Goal: Contribute content: Contribute content

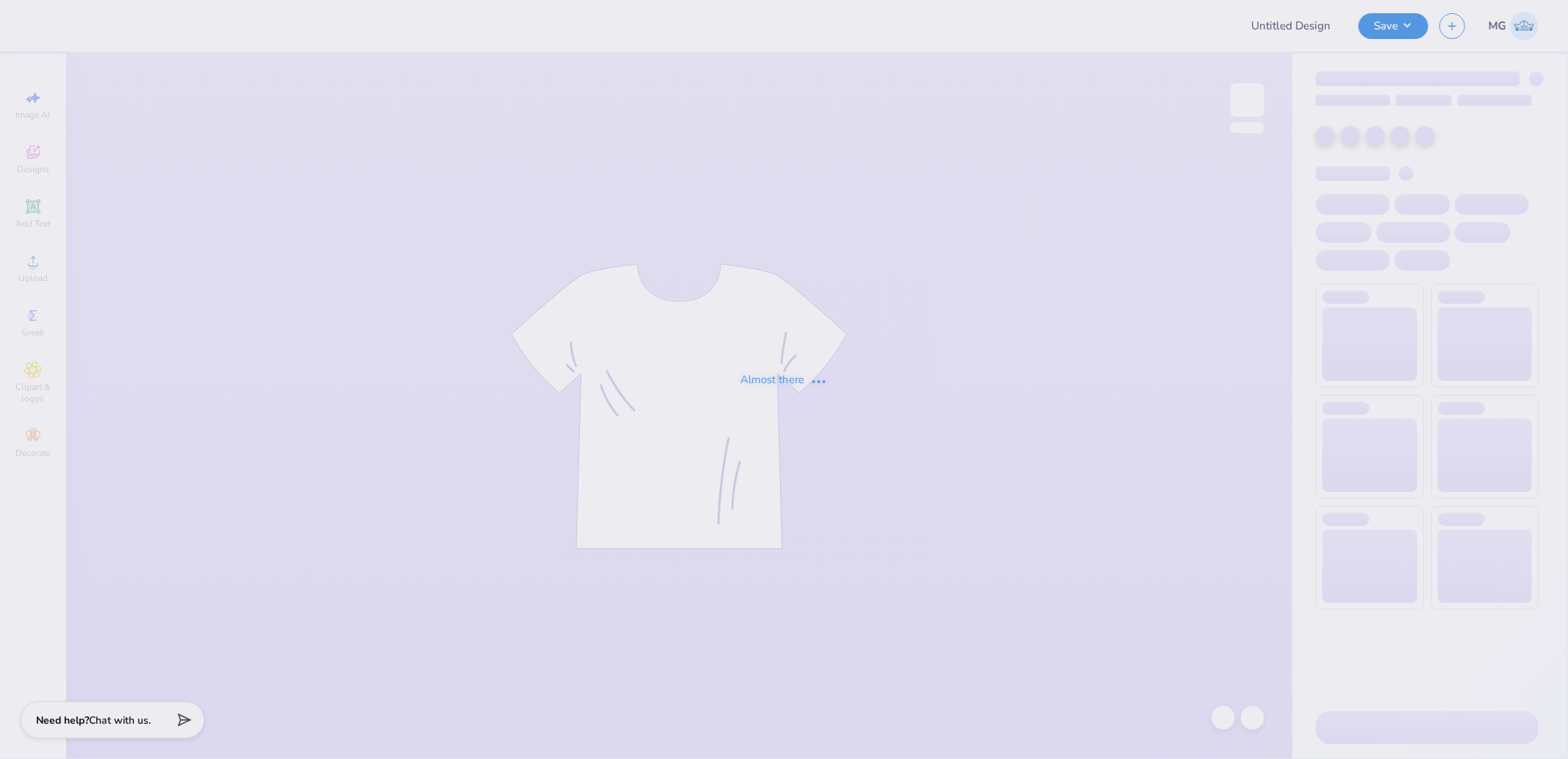
type input "PSHRS Fall Merch"
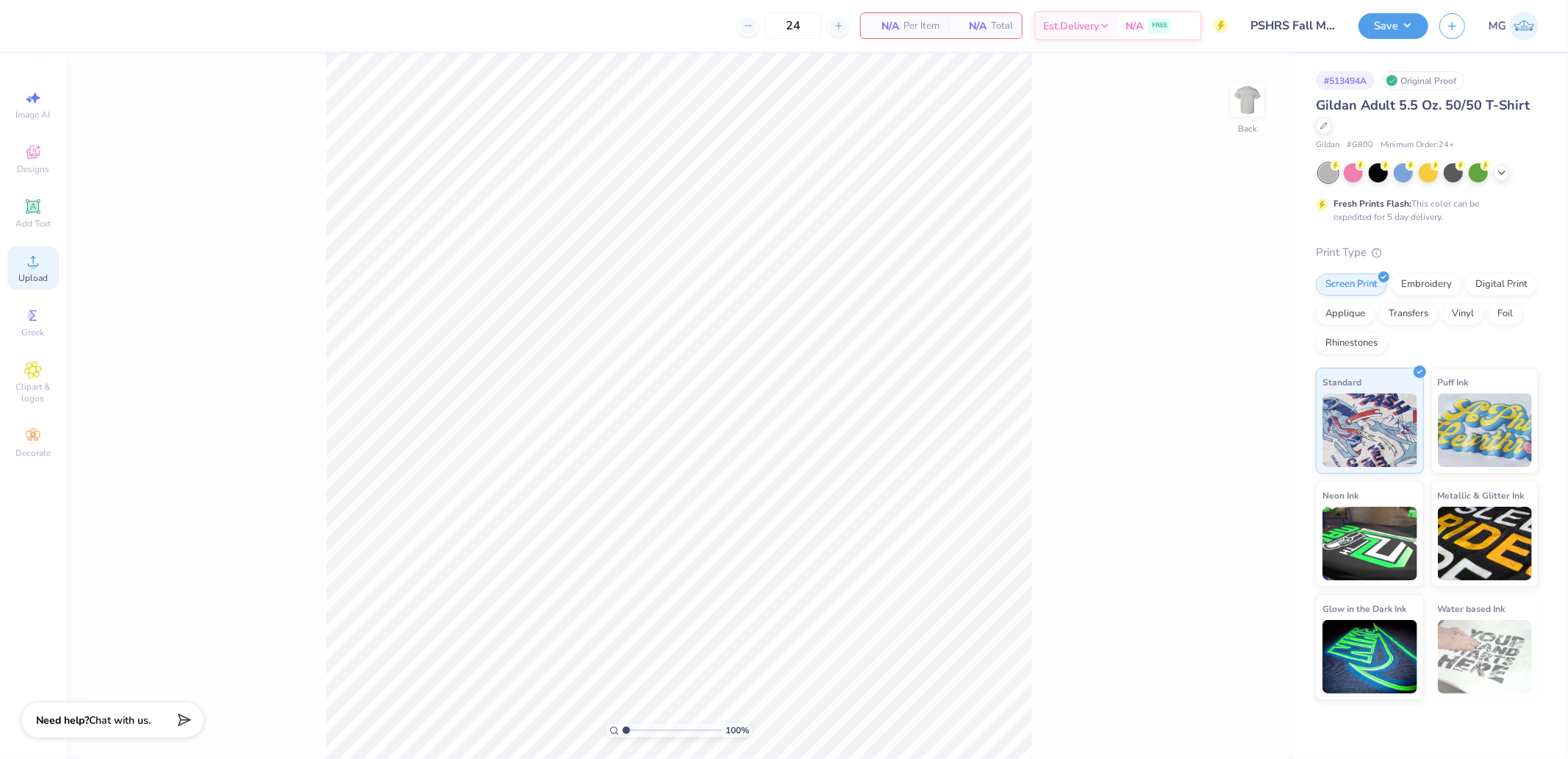
click at [26, 272] on div "Upload" at bounding box center [33, 268] width 51 height 43
click at [35, 247] on div "Upload" at bounding box center [33, 268] width 51 height 43
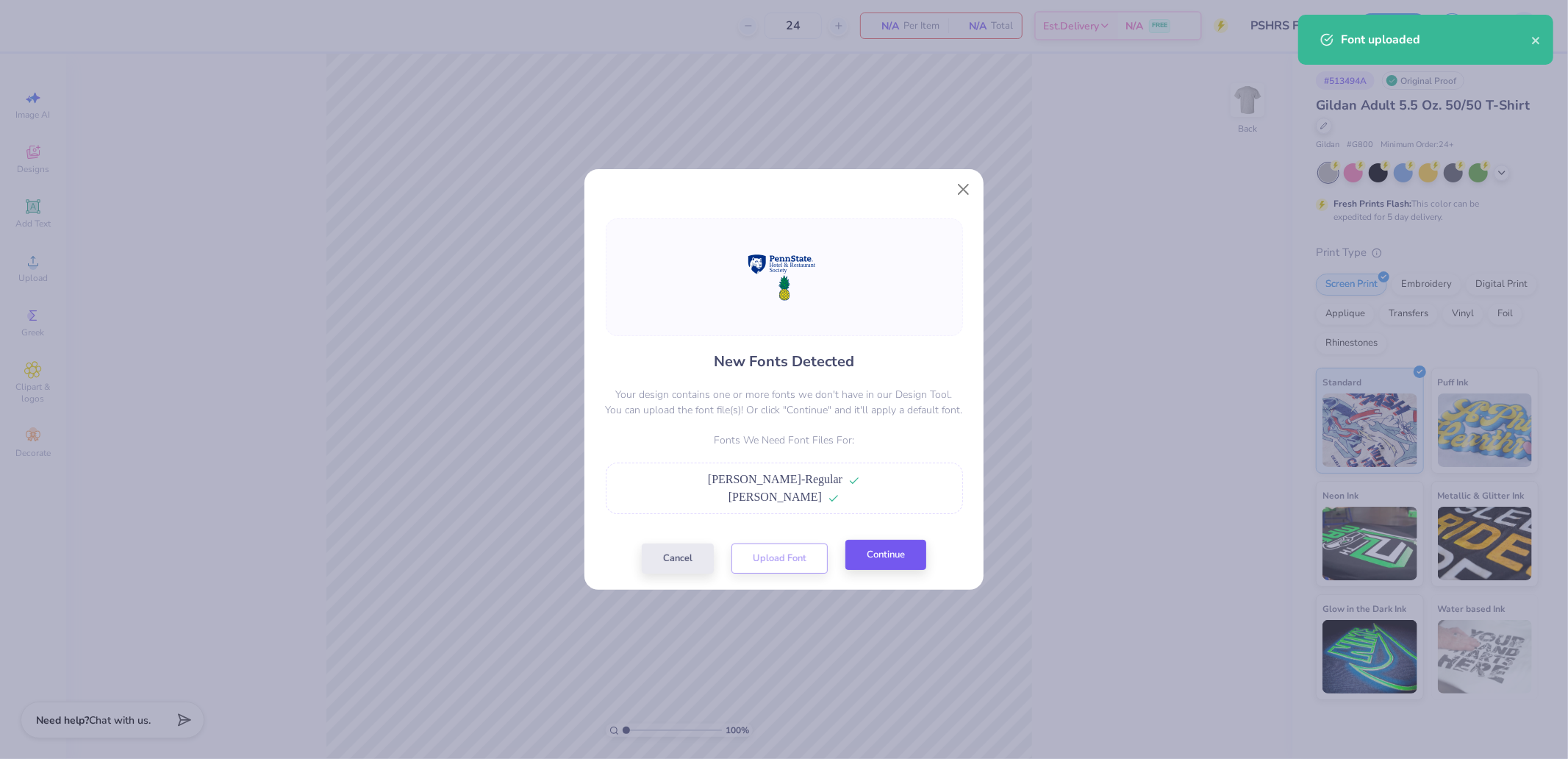
drag, startPoint x: 910, startPoint y: 533, endPoint x: 900, endPoint y: 559, distance: 27.9
click at [908, 534] on div "New Fonts Detected Your design contains one or more fonts we don't have in our …" at bounding box center [784, 395] width 366 height 355
click at [900, 559] on button "Continue" at bounding box center [886, 555] width 81 height 30
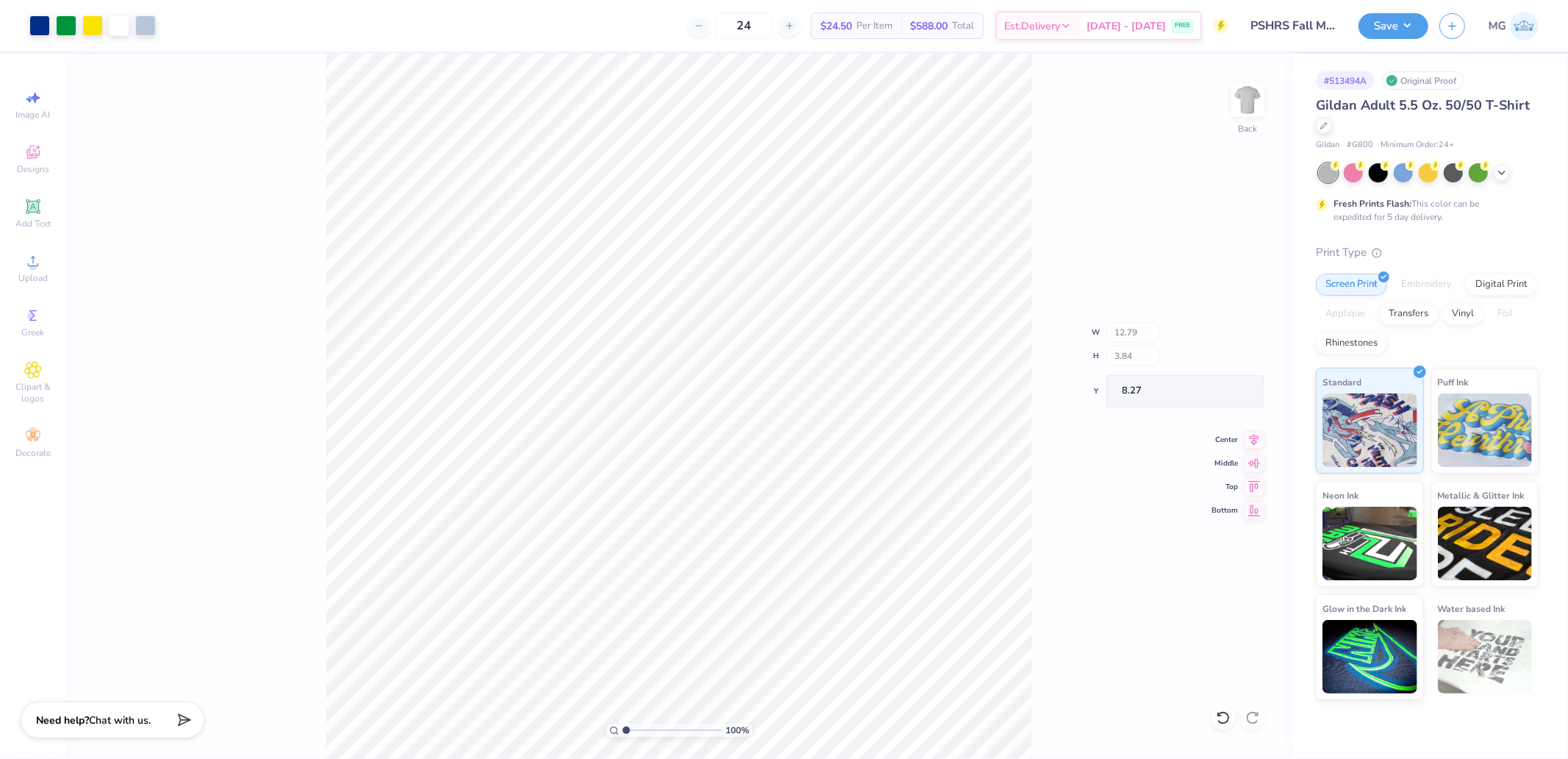
type input "15.54"
type input "9.60"
type input "7.95"
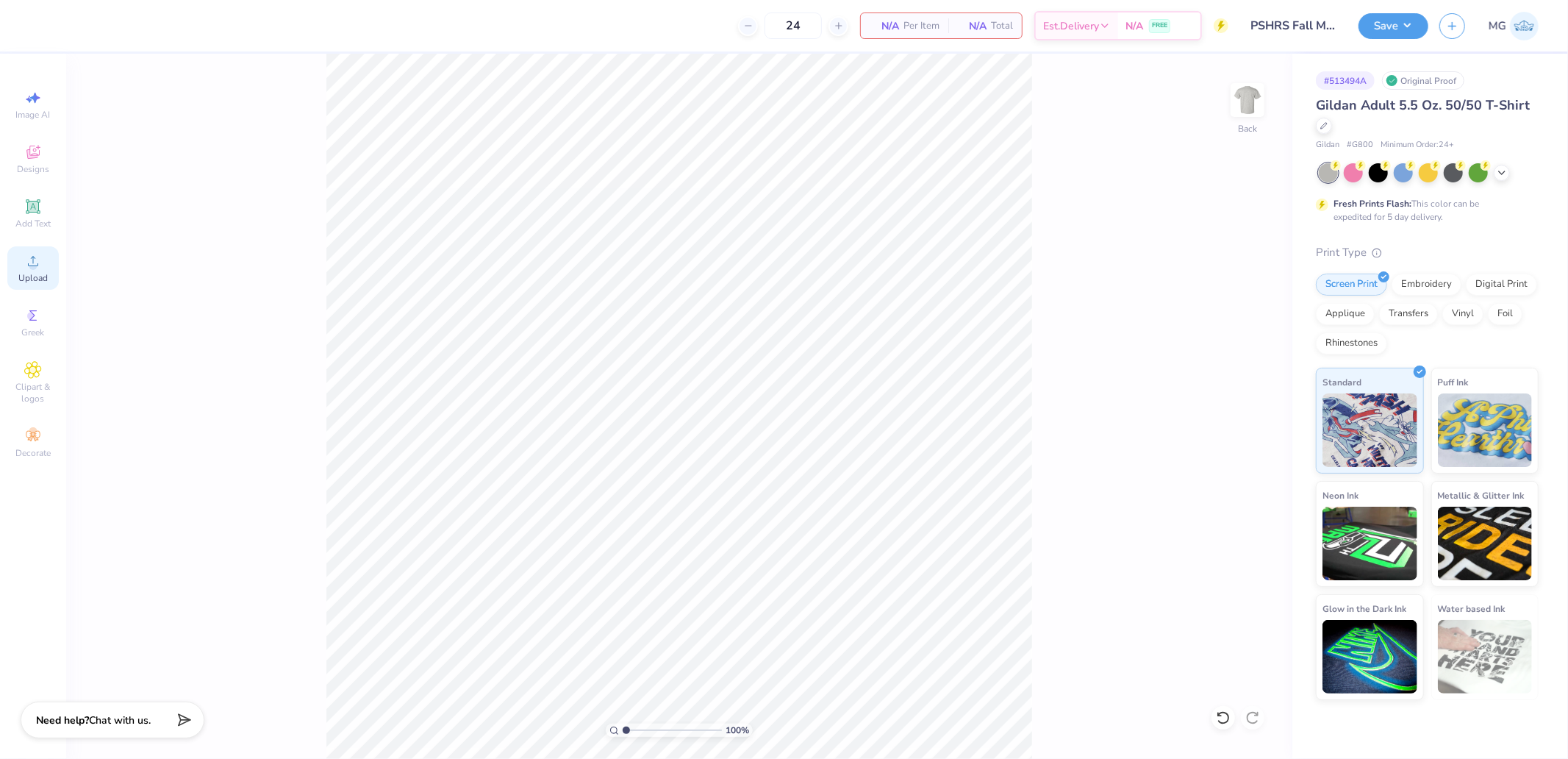
click at [40, 263] on icon at bounding box center [33, 261] width 18 height 18
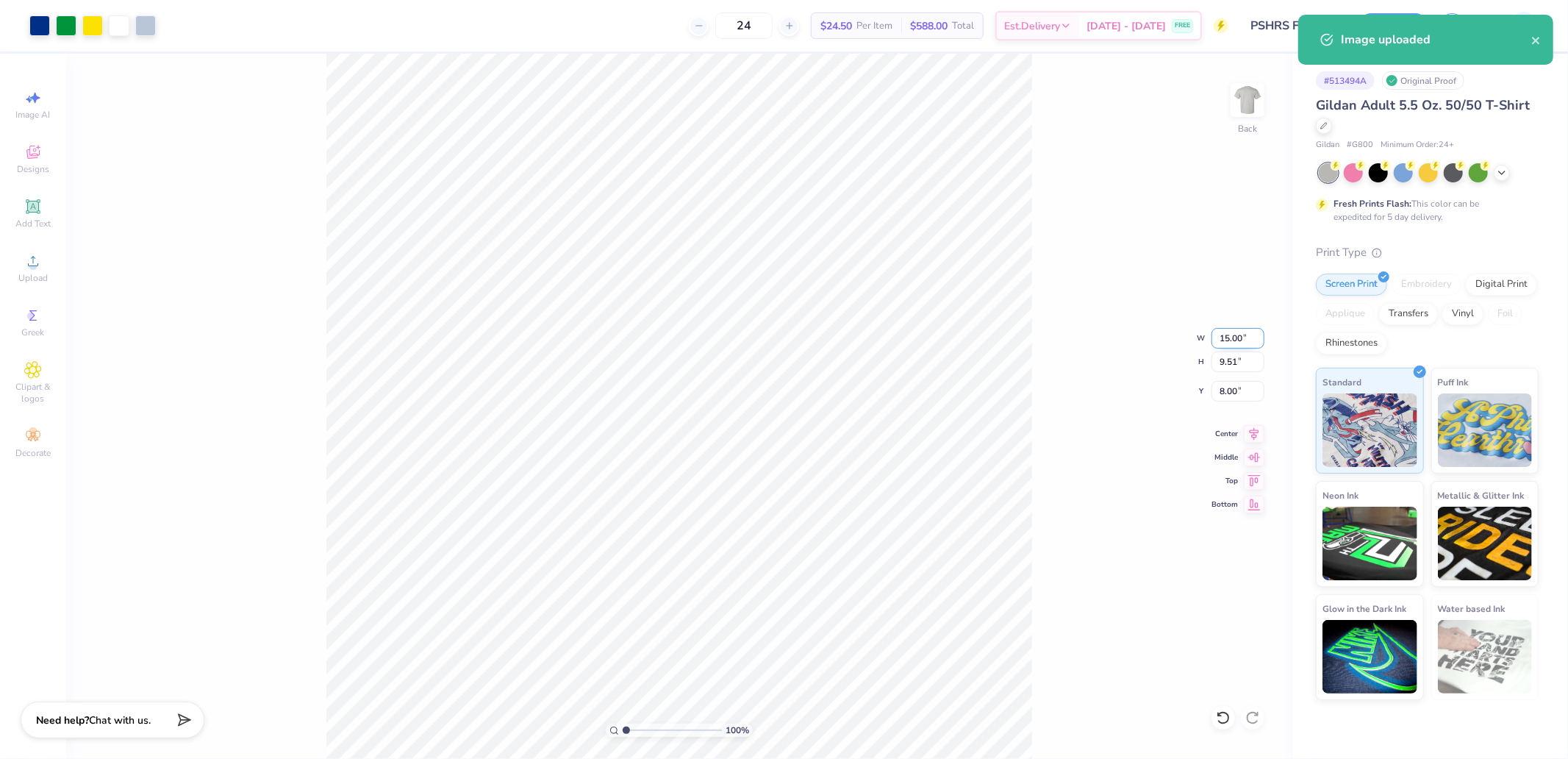
click at [1246, 340] on input "15.00" at bounding box center [1238, 337] width 53 height 20
type input "11.00"
type input "6.97"
click at [1246, 395] on input "9.26" at bounding box center [1238, 391] width 53 height 20
type input "3.00"
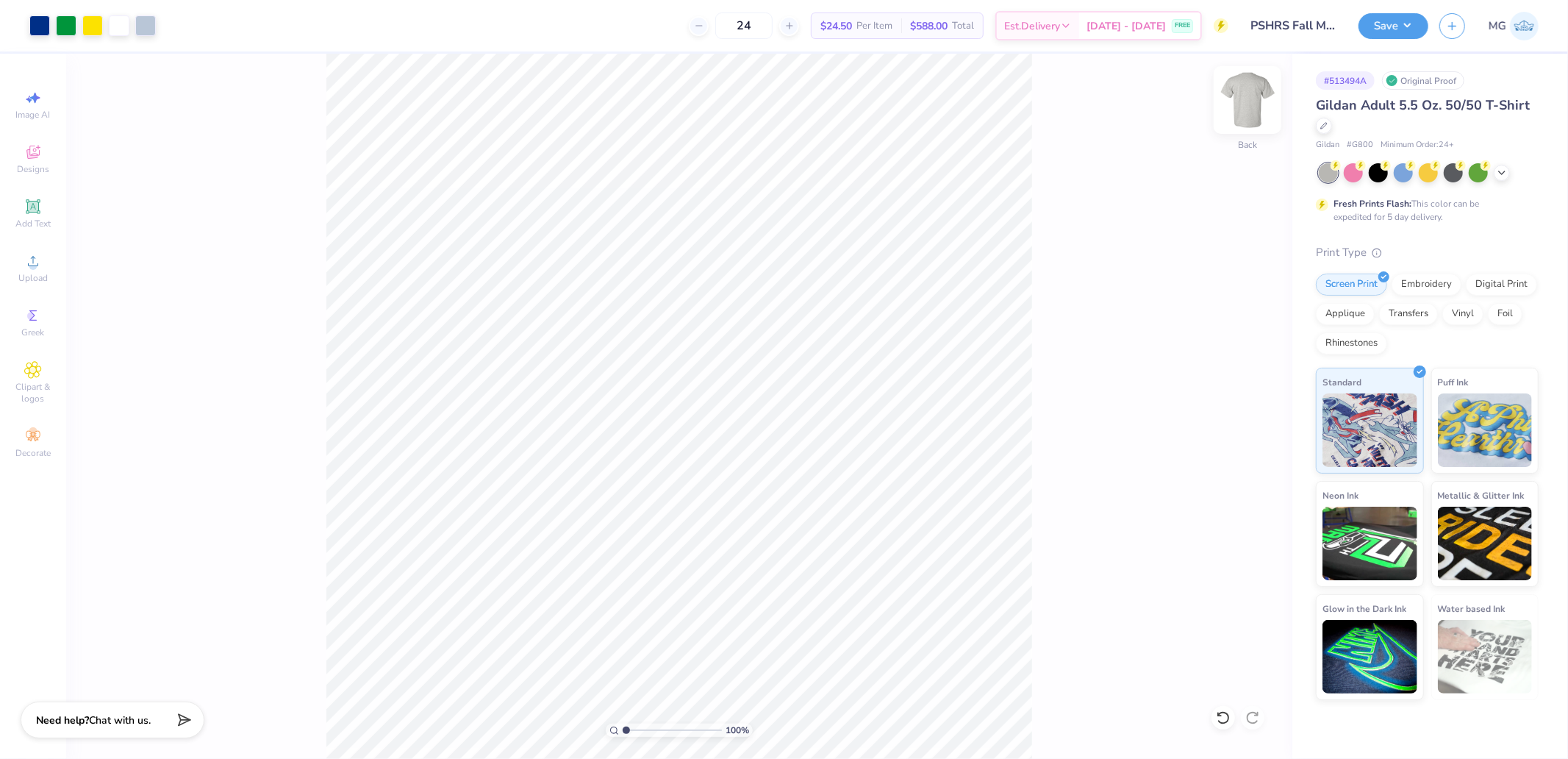
click at [1244, 107] on img at bounding box center [1248, 99] width 59 height 59
click at [1233, 110] on img at bounding box center [1248, 99] width 59 height 59
click at [1242, 100] on img at bounding box center [1248, 99] width 59 height 59
click at [29, 266] on icon at bounding box center [33, 262] width 11 height 11
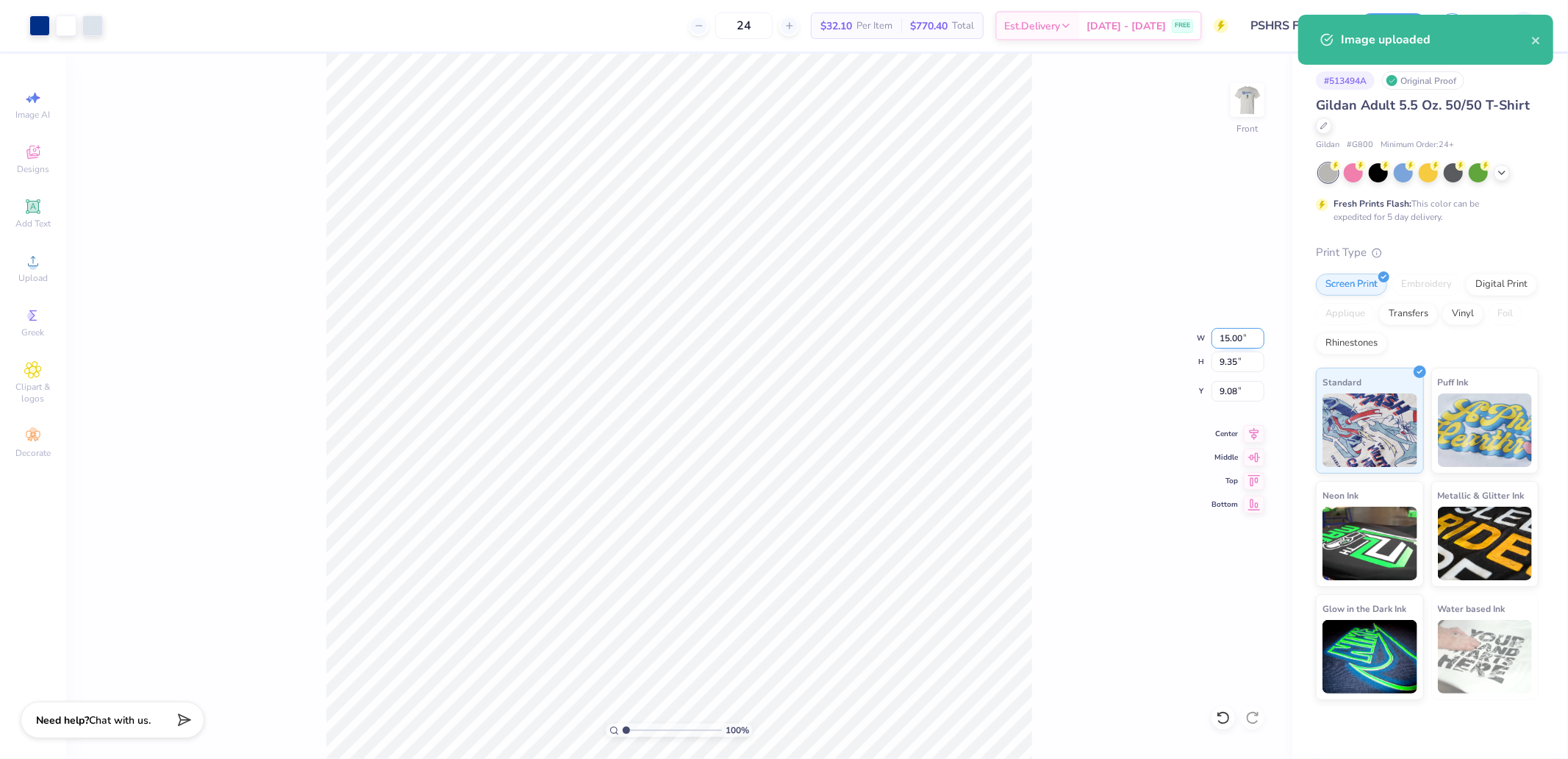
click at [1229, 328] on input "15.00" at bounding box center [1238, 337] width 53 height 20
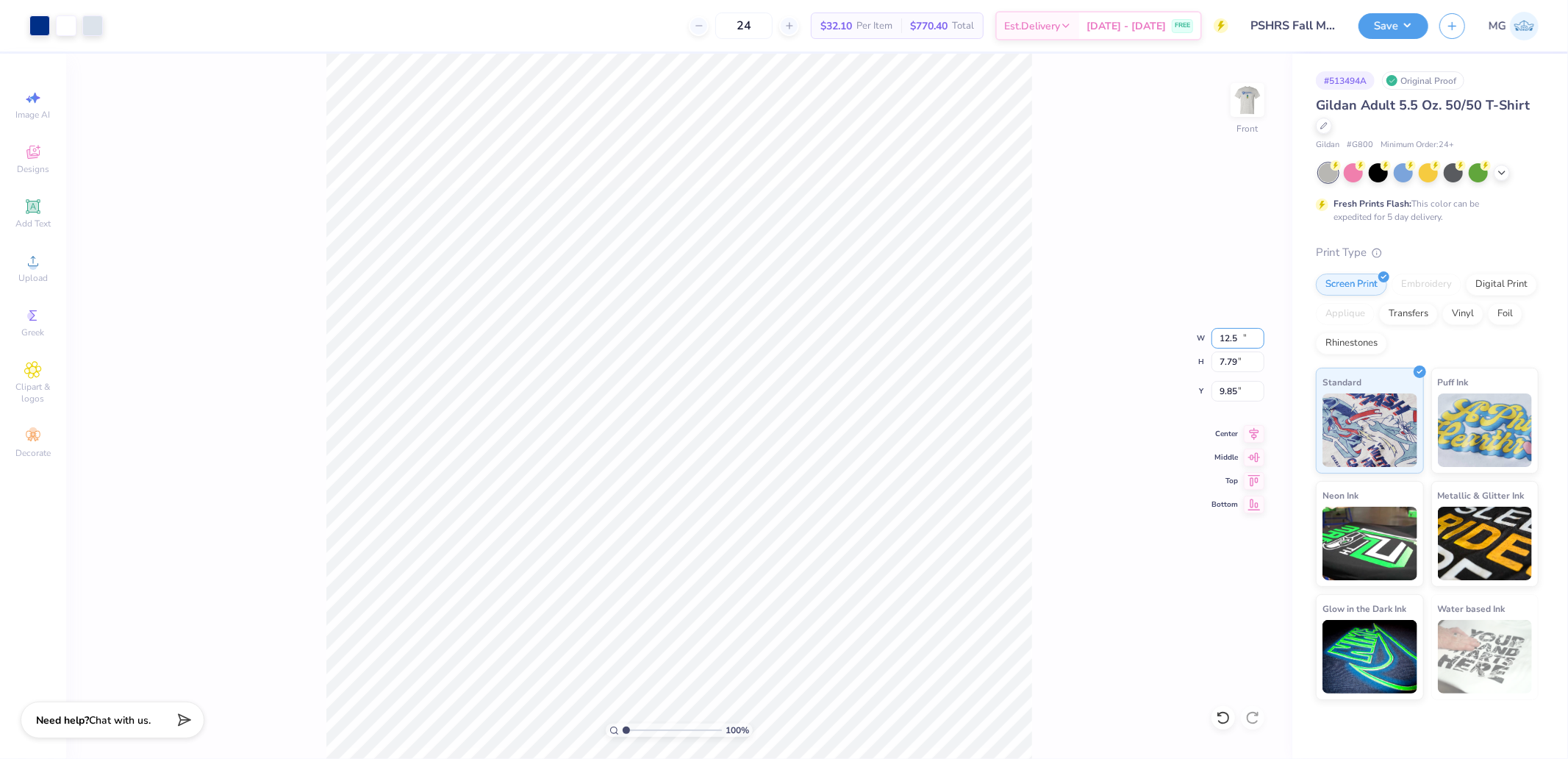
type input "12.50"
type input "7.79"
type input "9.85"
click at [926, 591] on div "100 % Front" at bounding box center [679, 406] width 1226 height 705
click at [42, 265] on div "Upload" at bounding box center [33, 268] width 51 height 43
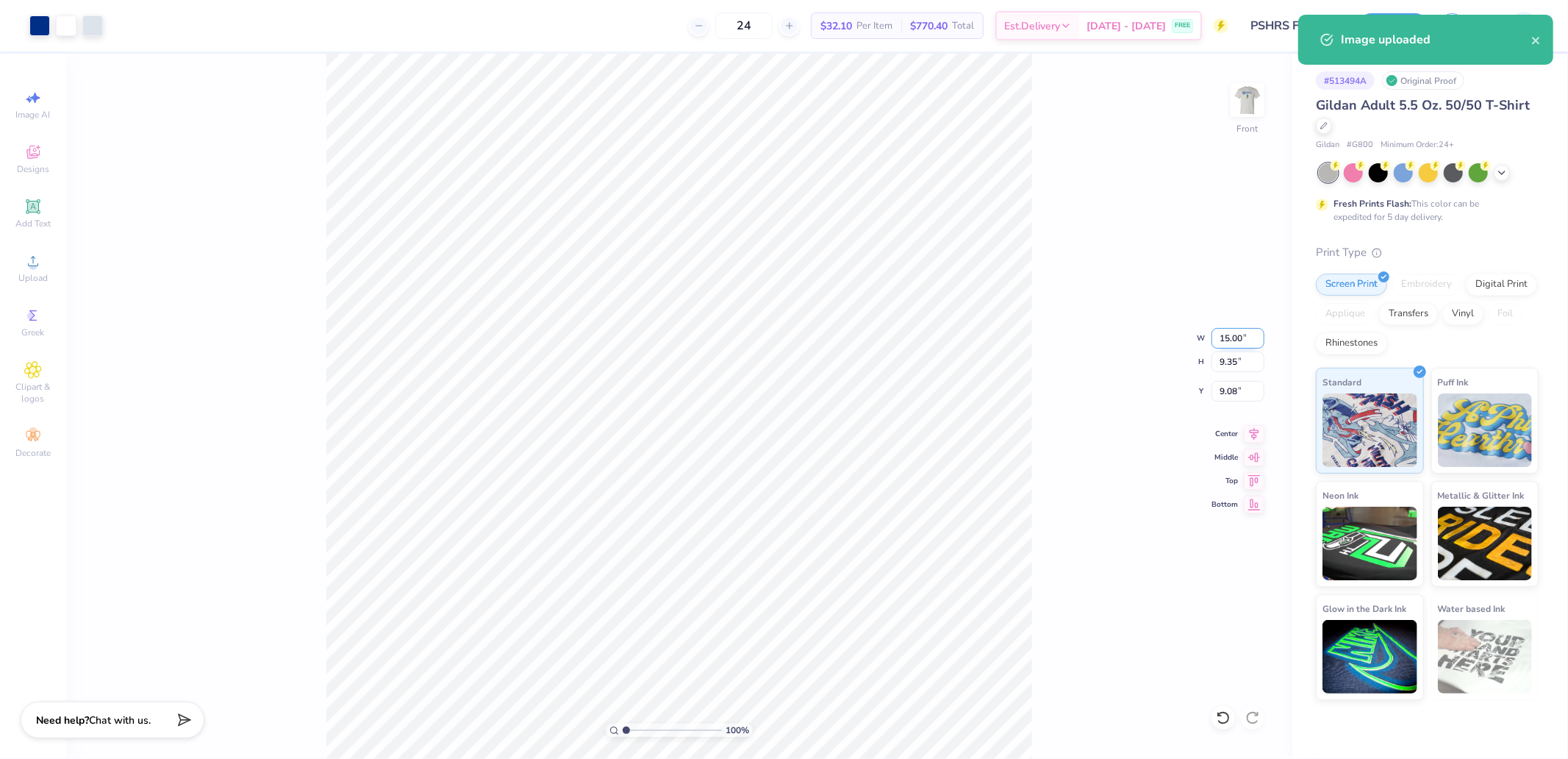
click at [1235, 335] on input "15.00" at bounding box center [1238, 337] width 53 height 20
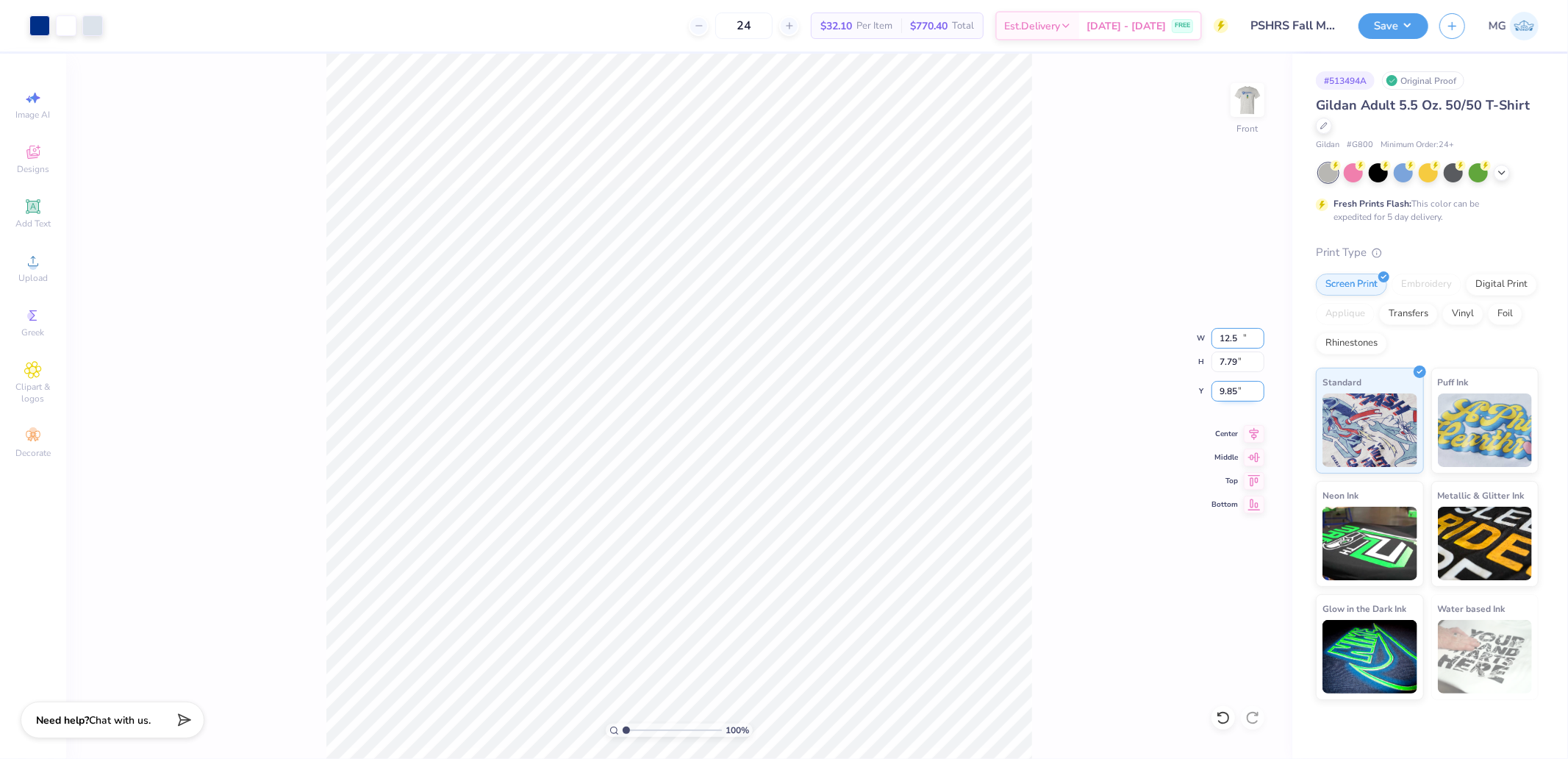
type input "12.50"
type input "7.79"
click at [1240, 386] on input "9.85" at bounding box center [1238, 391] width 53 height 20
type input "3.00"
click at [1057, 261] on div "100 % Front W 12.50 12.50 " H 7.79 7.79 " Y 3.00 3.00 " Center Middle Top Bottom" at bounding box center [679, 406] width 1226 height 705
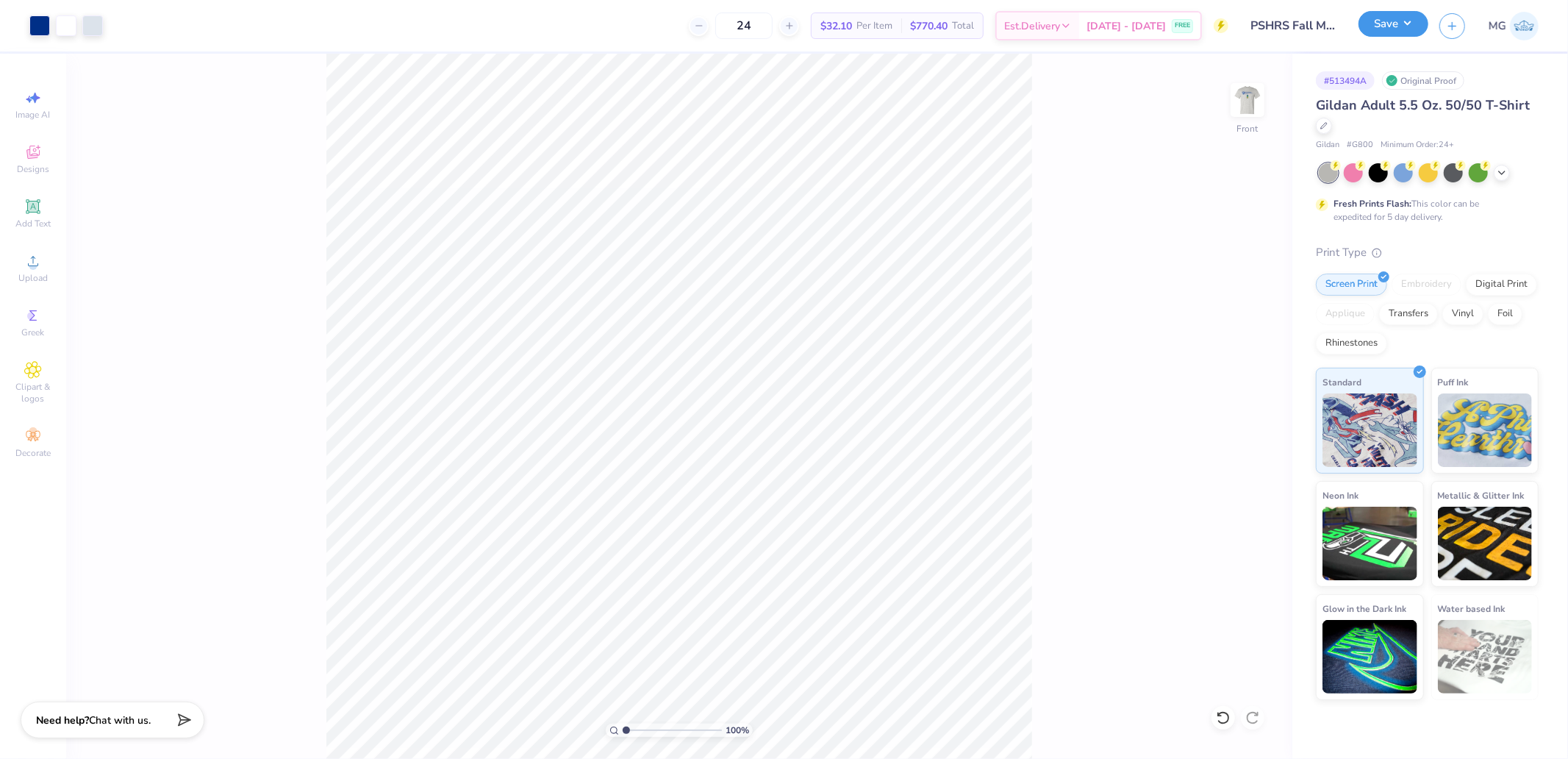
click at [1405, 15] on button "Save" at bounding box center [1393, 24] width 70 height 26
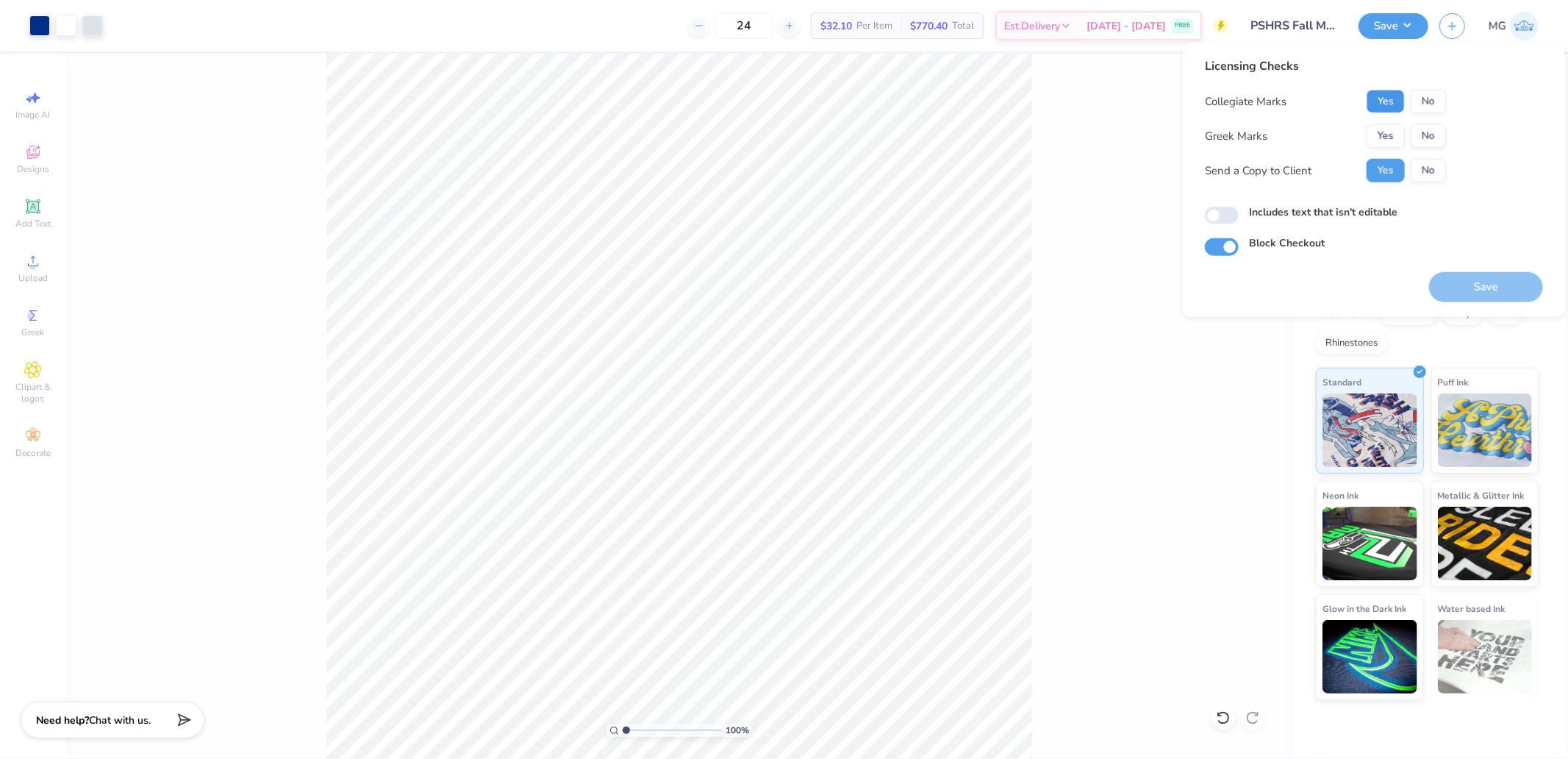
click at [1380, 100] on button "Yes" at bounding box center [1385, 101] width 38 height 24
click at [1422, 138] on button "No" at bounding box center [1428, 136] width 35 height 24
click at [1035, 147] on div "100 % Front" at bounding box center [679, 406] width 1226 height 705
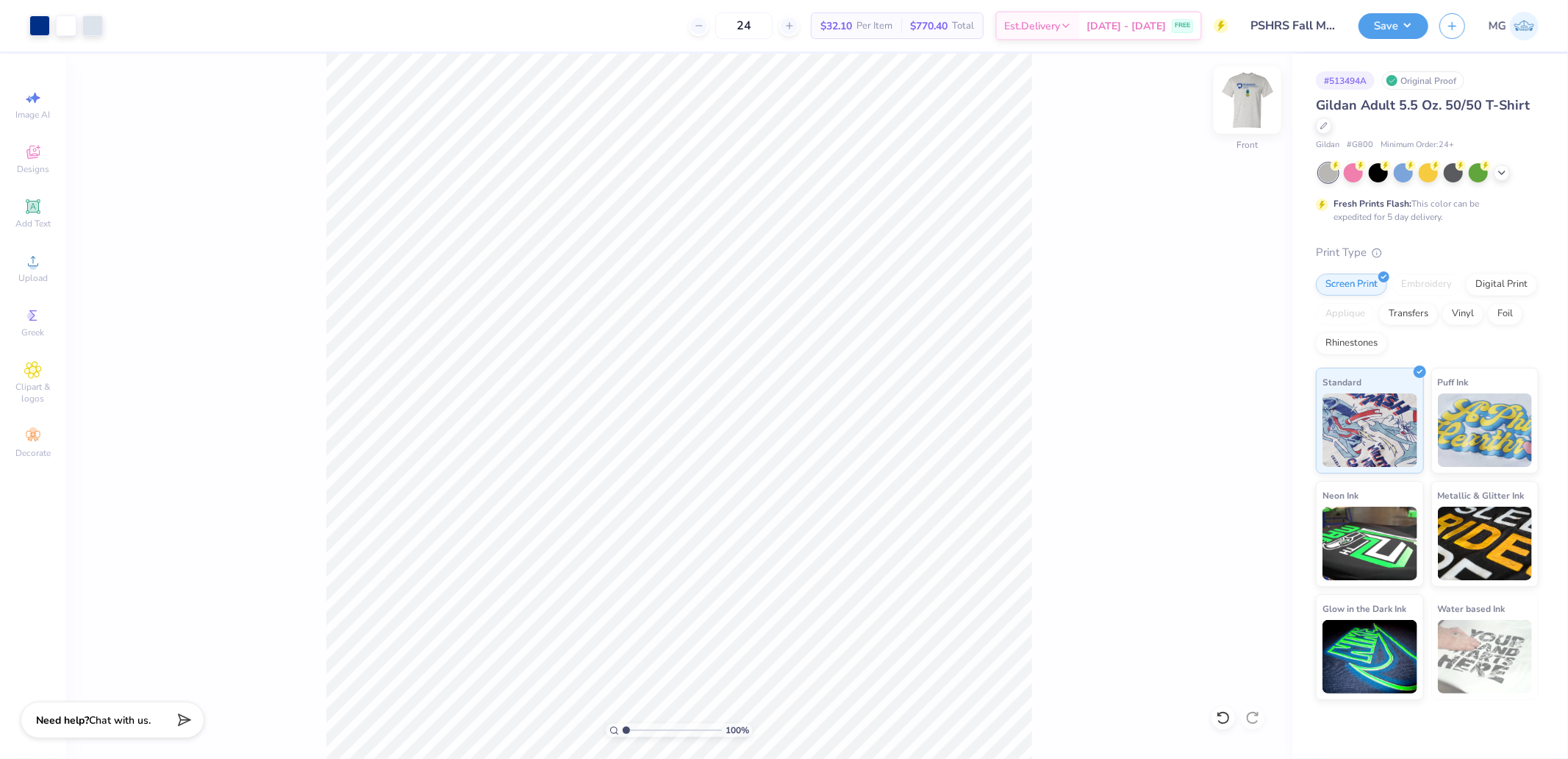
click at [1250, 104] on img at bounding box center [1248, 99] width 59 height 59
click at [1370, 17] on button "Save" at bounding box center [1393, 24] width 70 height 26
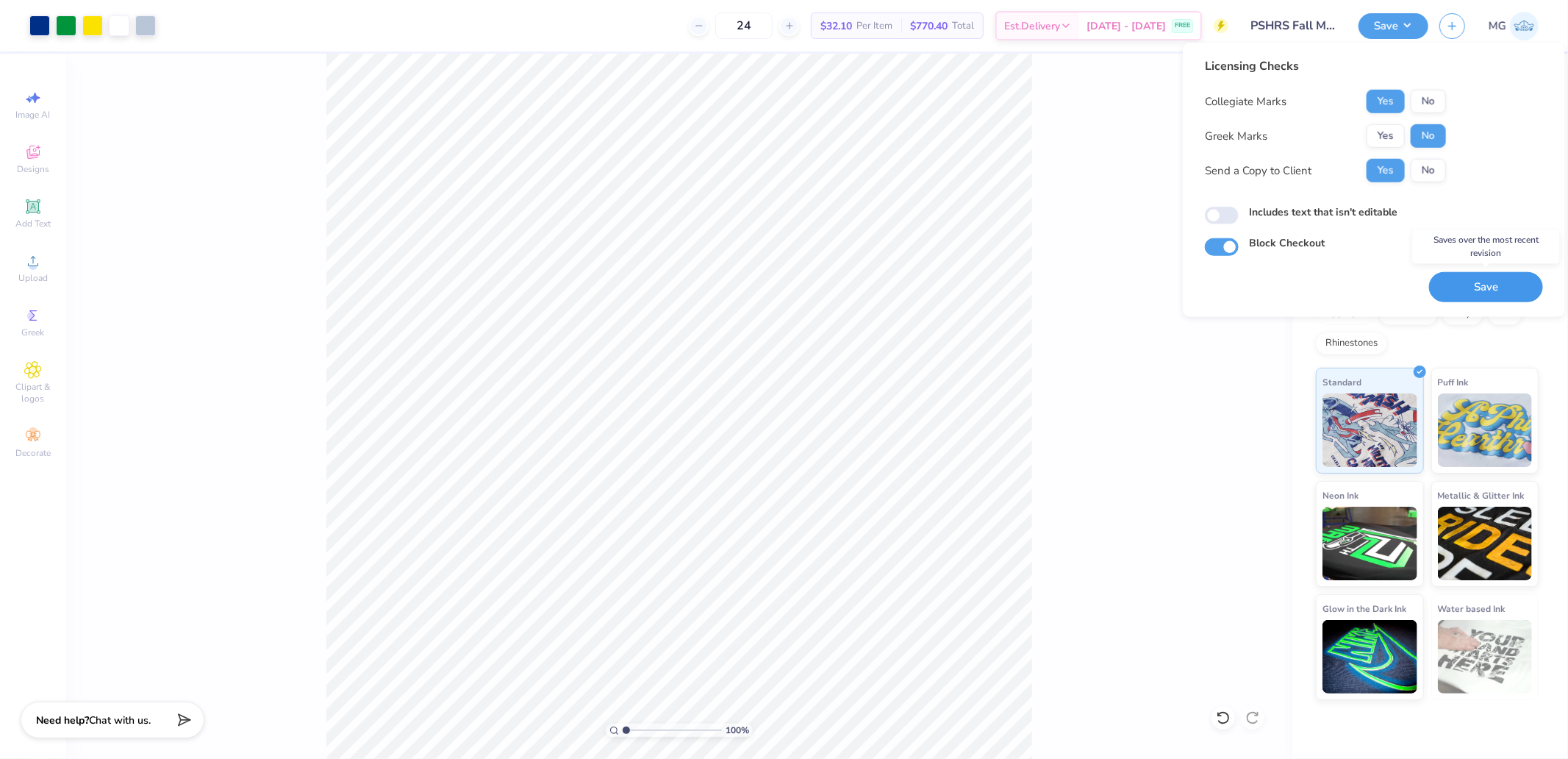
click at [1483, 296] on button "Save" at bounding box center [1485, 287] width 114 height 30
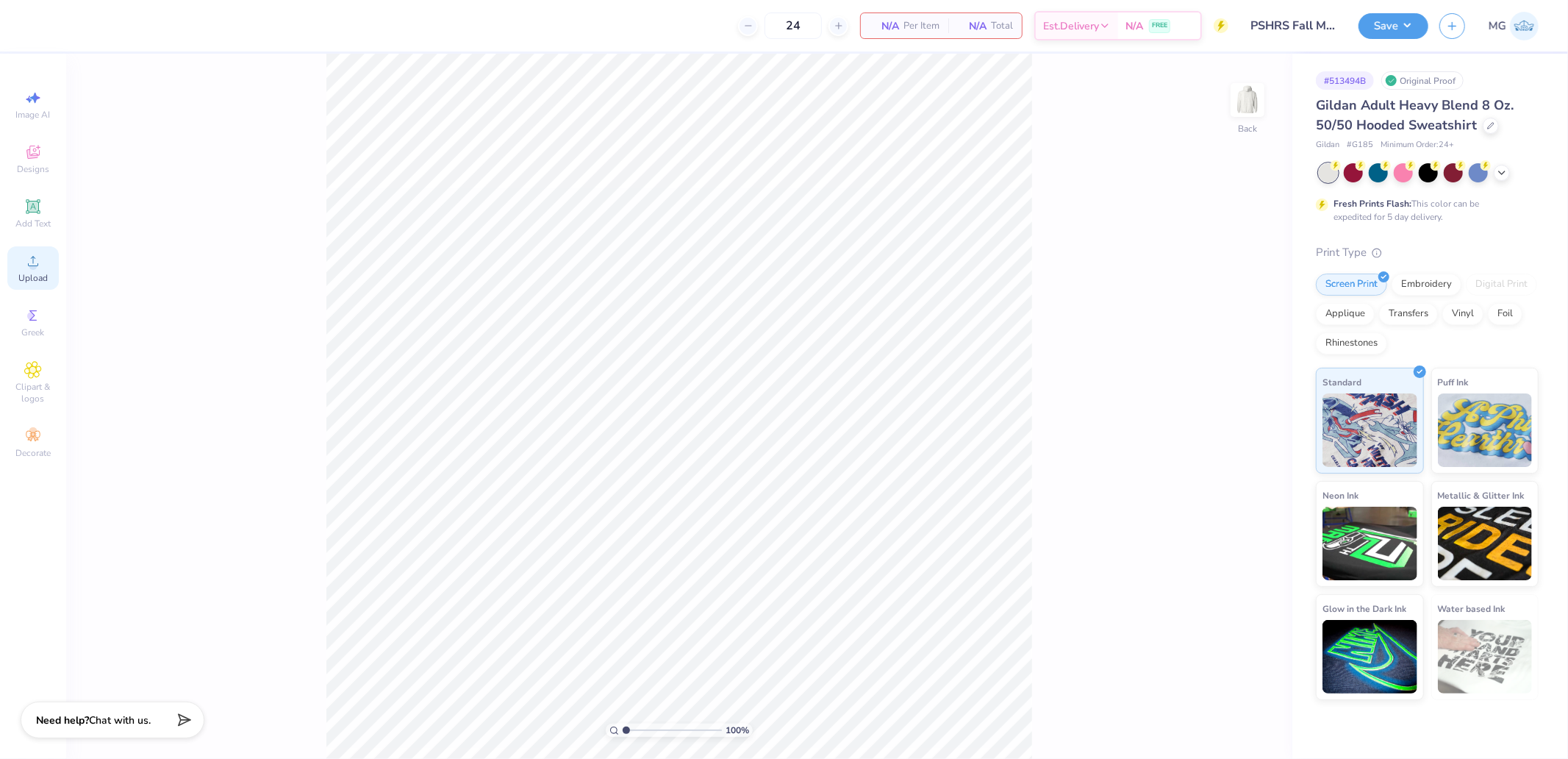
click at [20, 273] on span "Upload" at bounding box center [33, 277] width 29 height 11
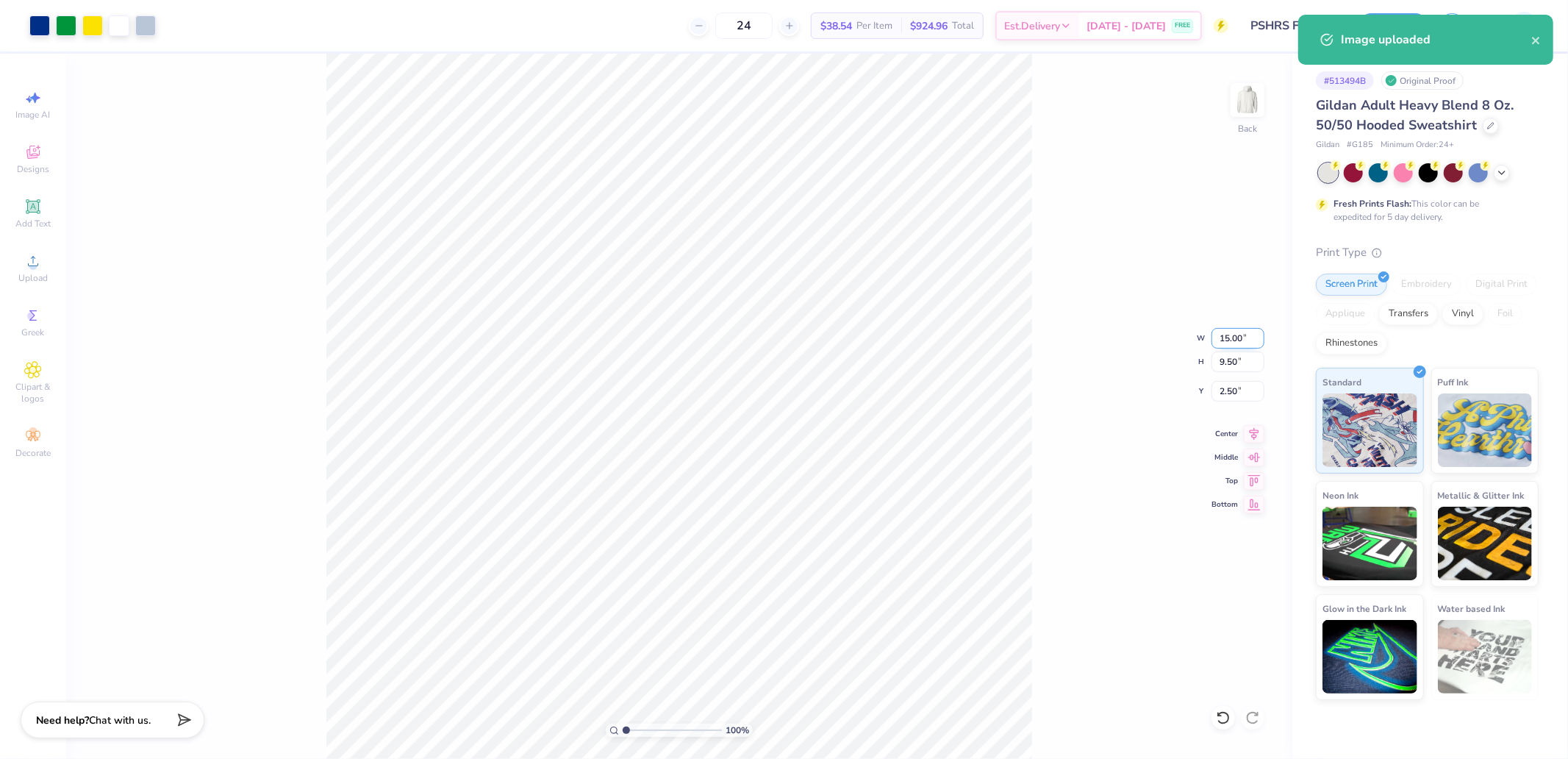
click at [1255, 332] on input "15.00" at bounding box center [1238, 337] width 53 height 20
type input "11.00"
type input "6.97"
type input "3.76"
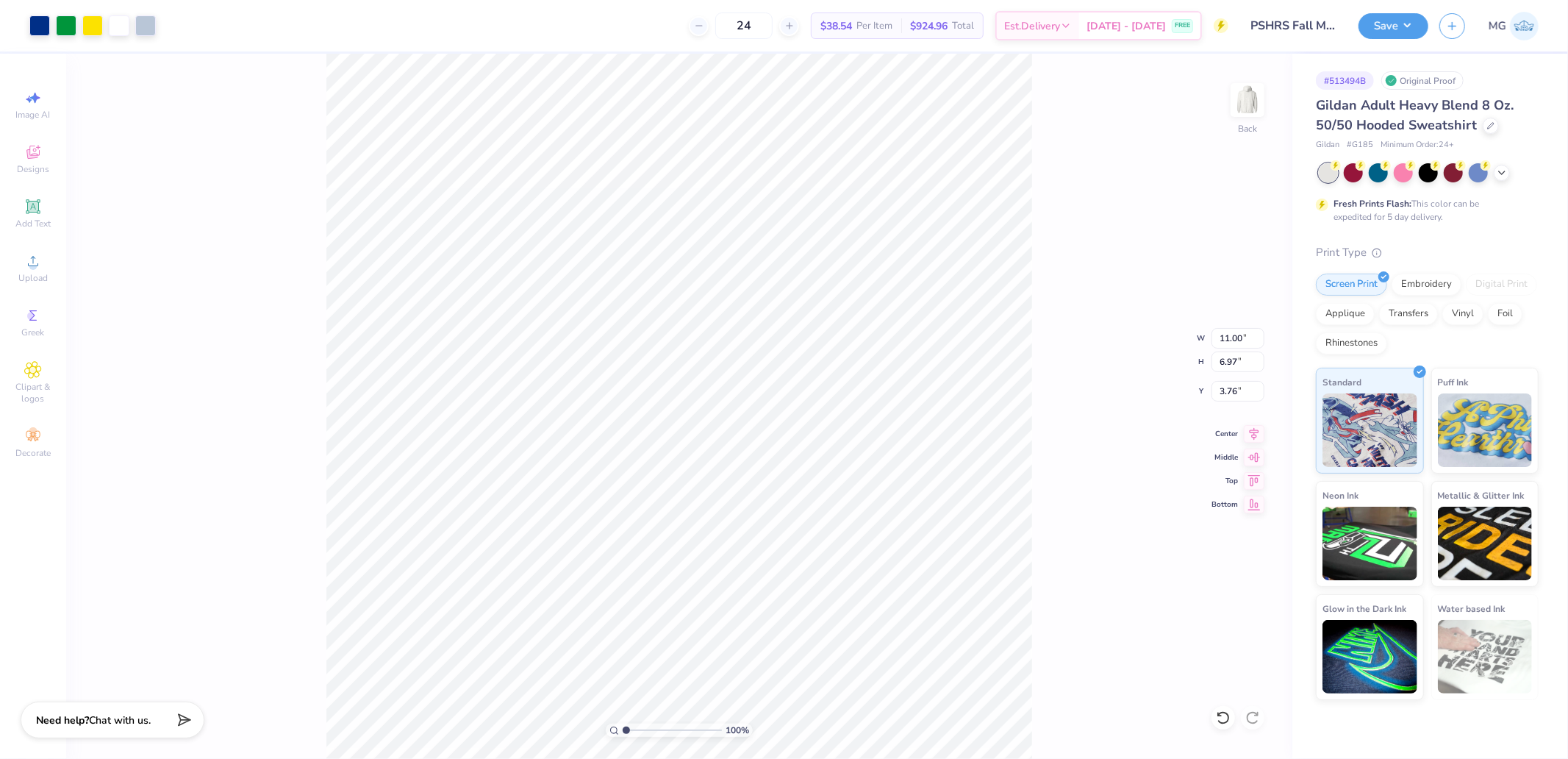
click at [1226, 402] on div "100 % Back W 11.00 11.00 " H 6.97 6.97 " Y 3.76 3.76 " Center Middle Top Bottom" at bounding box center [679, 406] width 1226 height 705
click at [1235, 391] on div "100 % Back W 11.00 H 6.97 Y 3.76 Center Middle Top Bottom" at bounding box center [679, 406] width 1226 height 705
click at [1244, 390] on input "3.76" at bounding box center [1238, 391] width 53 height 20
type input "2.00"
click at [1071, 319] on div "100 % Back W 11.00 11.00 " H 6.97 6.97 " Y 2.00 2.00 " Center Middle Top Bottom" at bounding box center [679, 406] width 1226 height 705
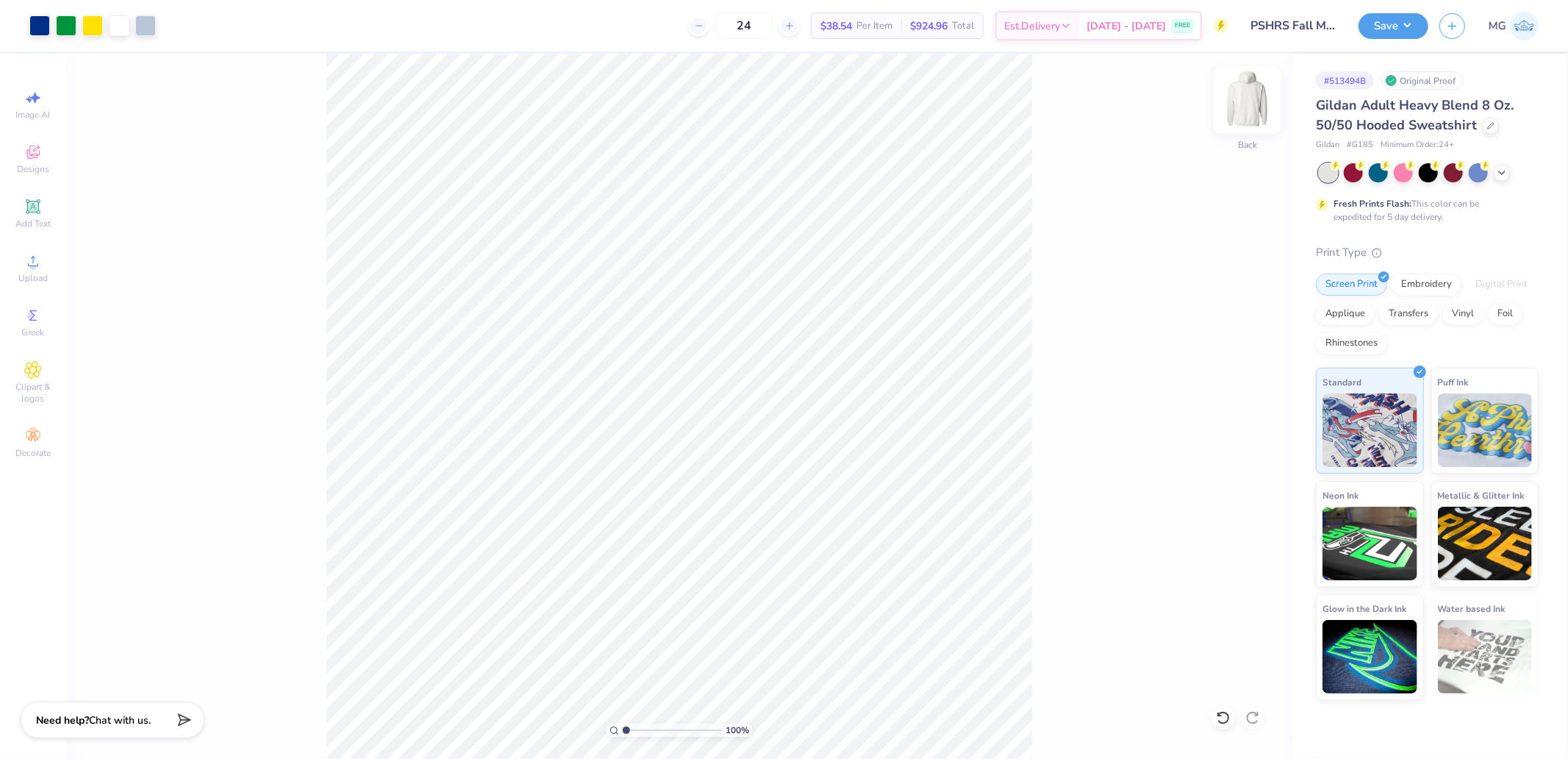
click at [1238, 109] on img at bounding box center [1248, 99] width 59 height 59
click at [5, 279] on div "Image AI Designs Add Text Upload Greek Clipart & logos Decorate" at bounding box center [33, 406] width 66 height 705
click at [42, 256] on div "Upload" at bounding box center [33, 268] width 51 height 43
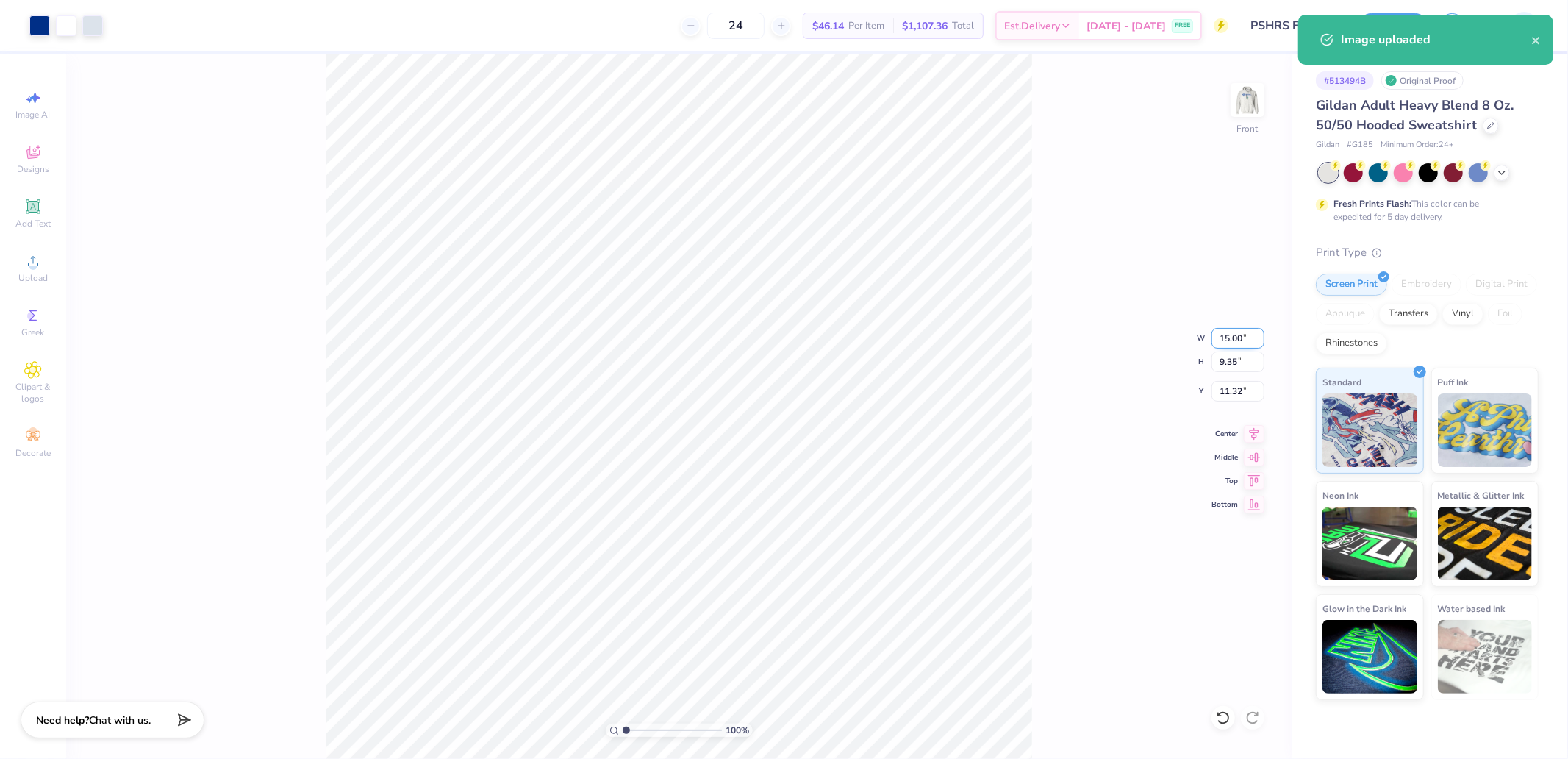
click at [1225, 336] on input "15.00" at bounding box center [1238, 337] width 53 height 20
click at [1253, 479] on icon at bounding box center [1255, 480] width 12 height 11
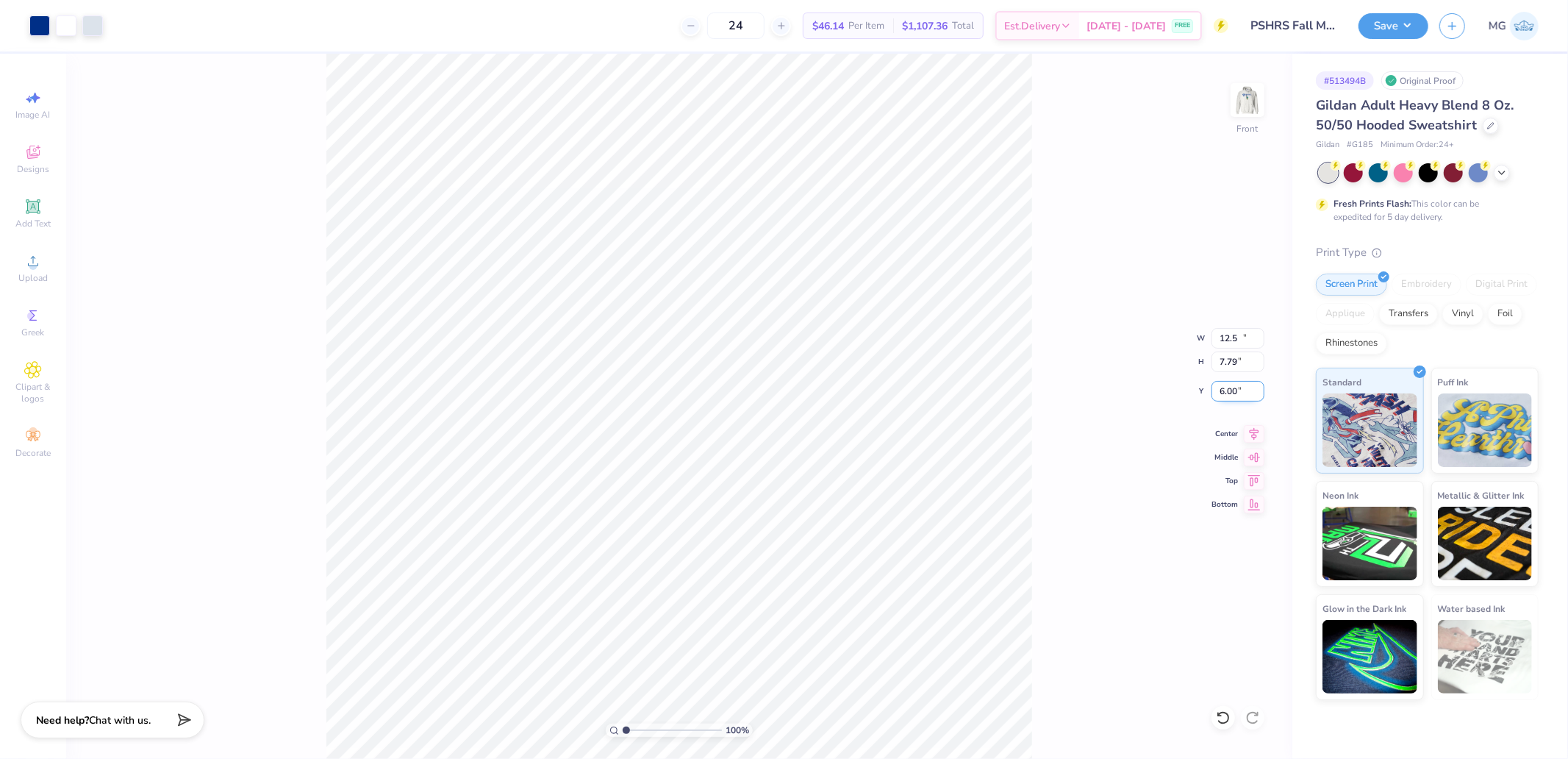
type input "12.50"
type input "7.79"
type input "6.00"
click at [1237, 394] on input "6.00" at bounding box center [1238, 391] width 53 height 20
click at [1035, 572] on div "100 % Front" at bounding box center [679, 406] width 1226 height 705
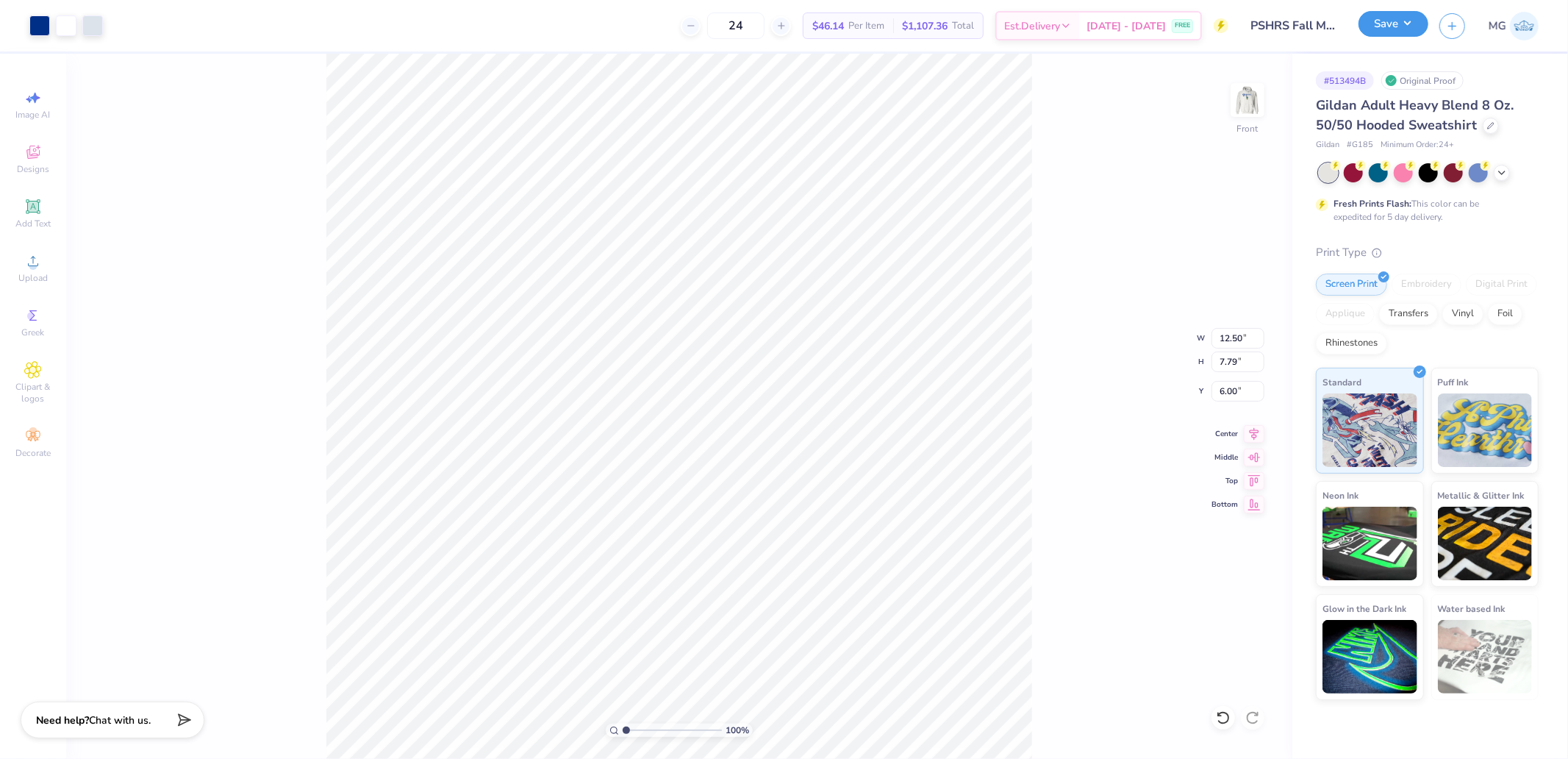
click at [1413, 26] on button "Save" at bounding box center [1393, 24] width 70 height 26
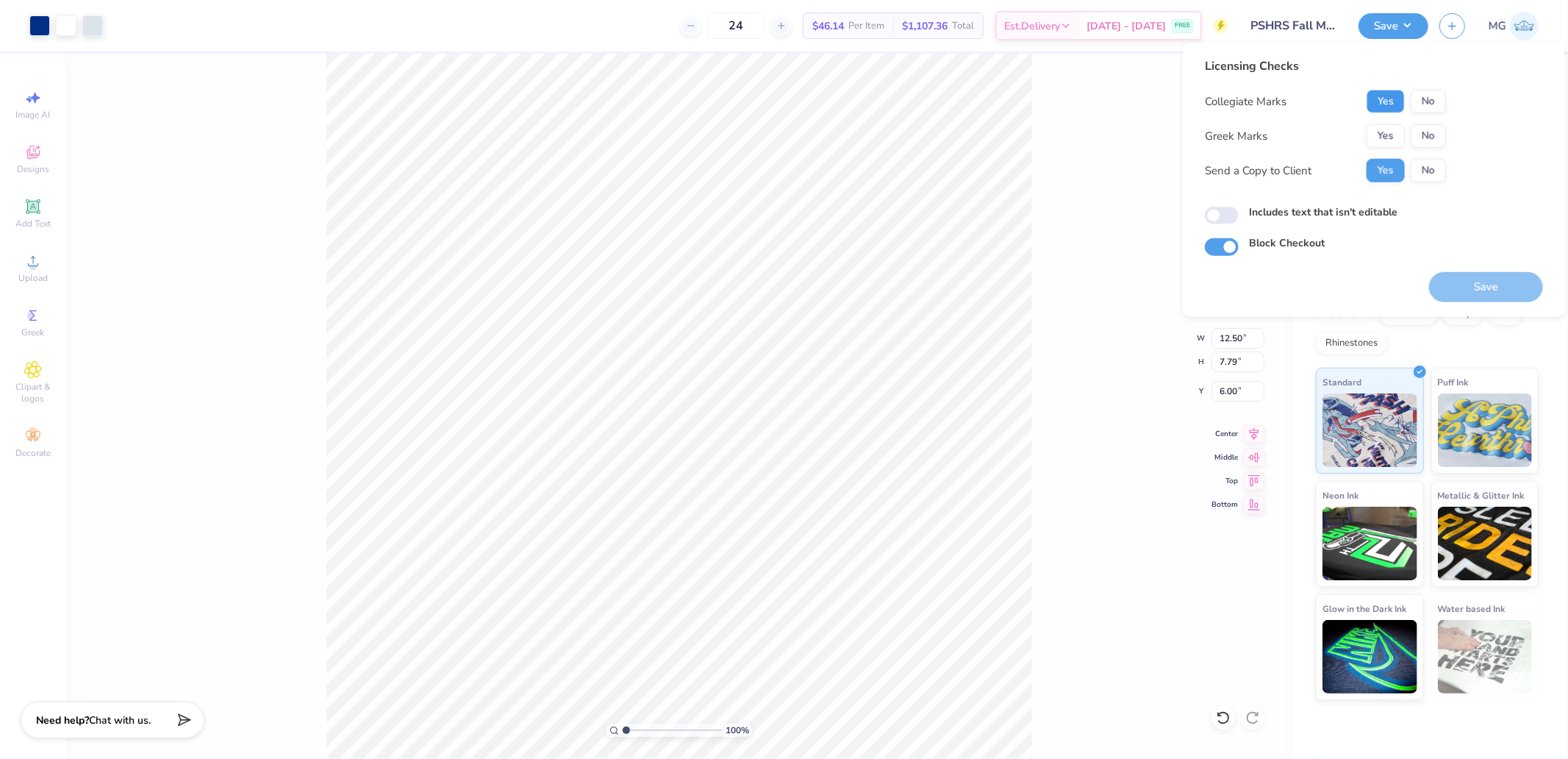
click at [1380, 106] on button "Yes" at bounding box center [1385, 101] width 38 height 24
click at [1427, 141] on button "No" at bounding box center [1428, 136] width 35 height 24
click at [1436, 294] on button "Save" at bounding box center [1485, 287] width 114 height 30
